Goal: Task Accomplishment & Management: Use online tool/utility

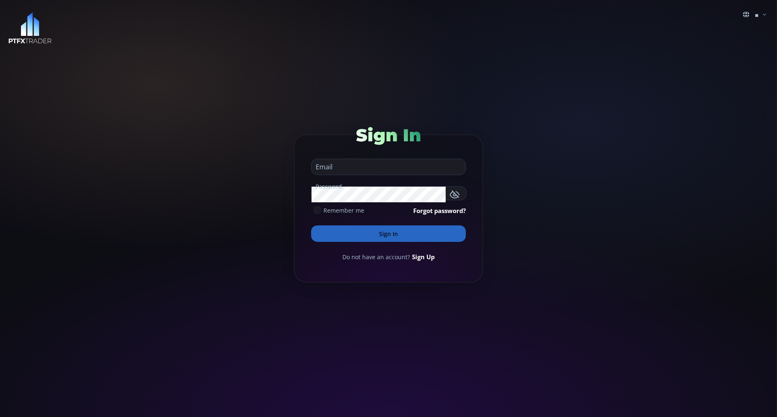
type input "**********"
click at [353, 239] on button "Sign In" at bounding box center [388, 233] width 155 height 16
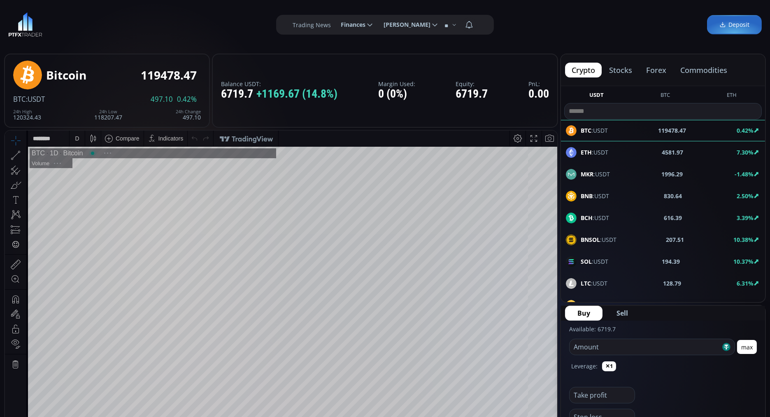
scroll to position [112, 0]
click at [701, 70] on button "commodities" at bounding box center [704, 70] width 60 height 15
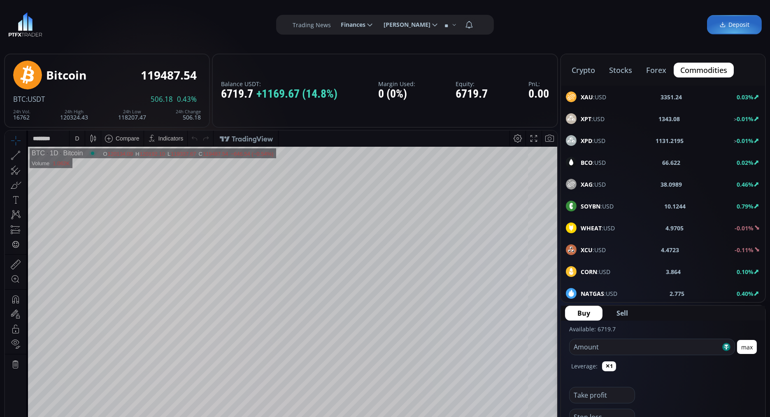
click at [588, 113] on div "XPT :USD" at bounding box center [585, 118] width 39 height 11
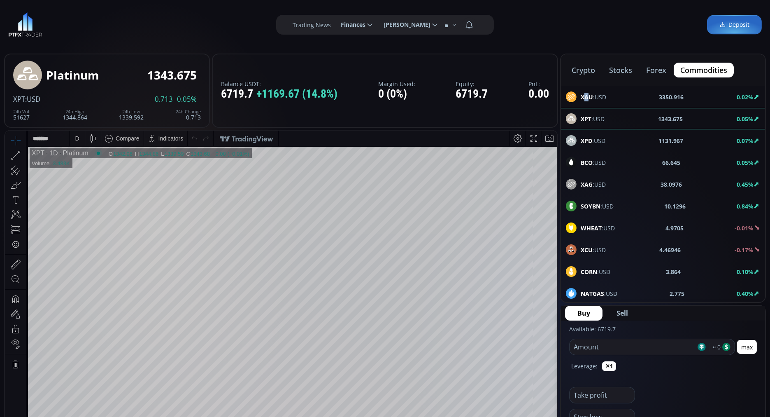
click at [587, 94] on b "XAU" at bounding box center [587, 97] width 12 height 8
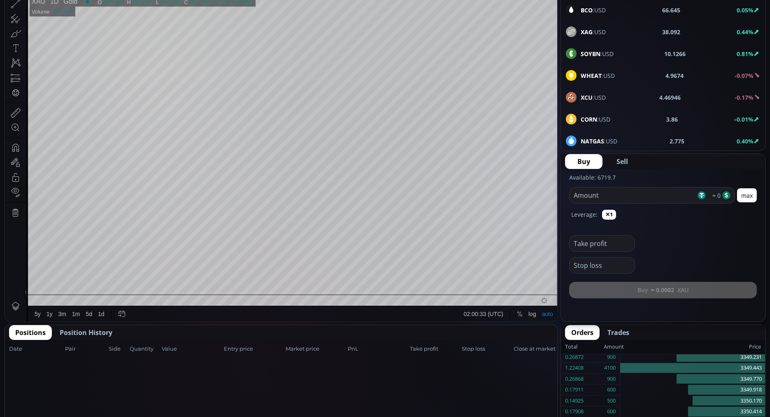
scroll to position [154, 0]
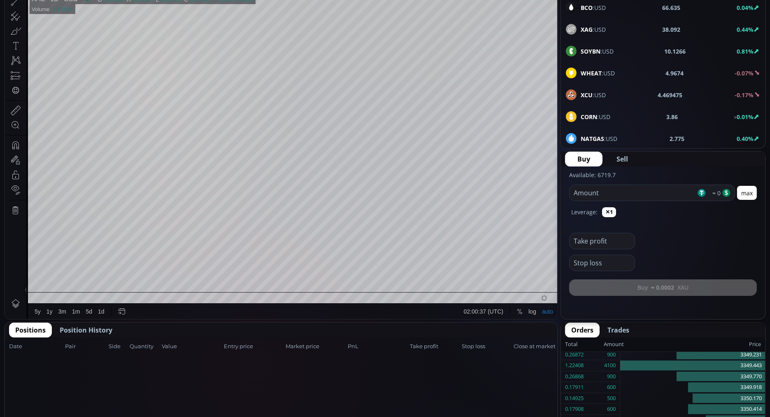
click at [72, 327] on span "Position History" at bounding box center [86, 330] width 53 height 10
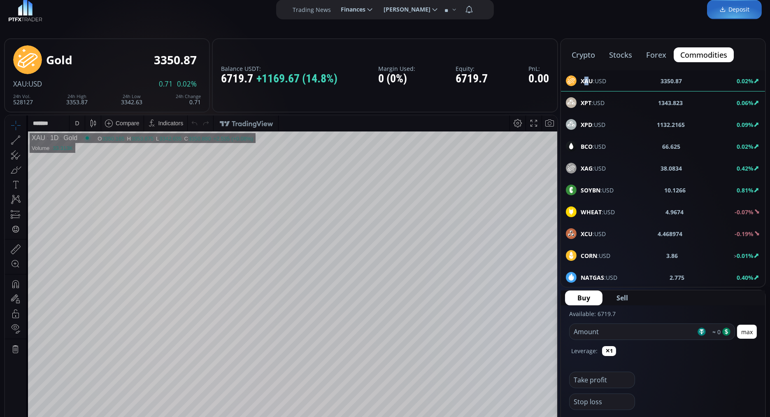
scroll to position [0, 0]
